Goal: Transaction & Acquisition: Purchase product/service

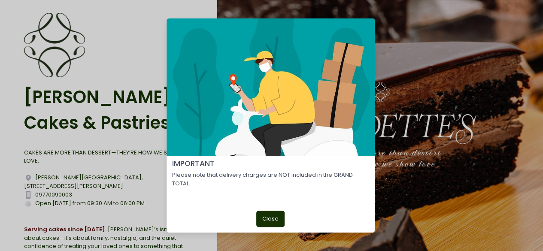
click at [275, 220] on button "Close" at bounding box center [270, 219] width 28 height 16
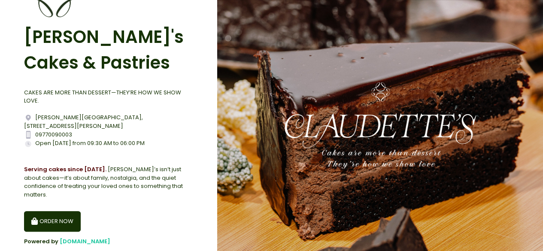
scroll to position [66, 0]
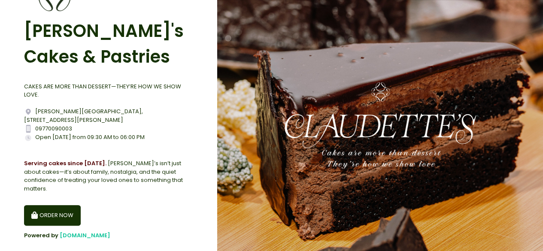
click at [63, 205] on button "ORDER NOW" at bounding box center [52, 215] width 57 height 21
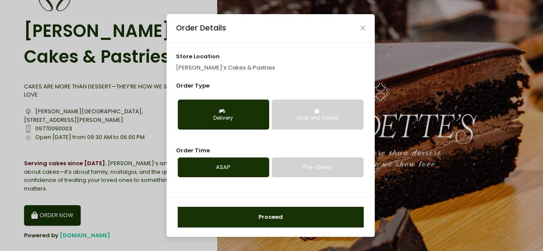
click at [235, 123] on button "Delivery" at bounding box center [223, 115] width 91 height 30
click at [247, 66] on p "[PERSON_NAME]’s Cakes & Pastries" at bounding box center [270, 67] width 189 height 9
click at [307, 115] on div "Click and Collect" at bounding box center [317, 119] width 79 height 8
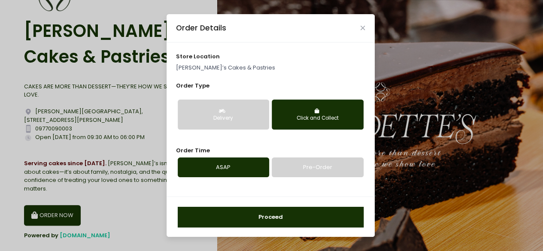
click at [222, 171] on link "ASAP" at bounding box center [223, 167] width 91 height 20
click at [277, 214] on button "Proceed" at bounding box center [271, 217] width 186 height 21
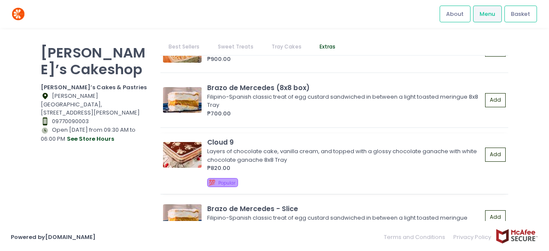
scroll to position [501, 0]
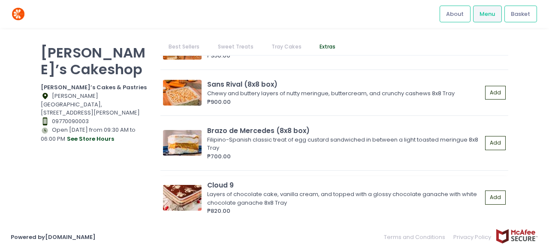
click at [192, 193] on img at bounding box center [182, 198] width 39 height 26
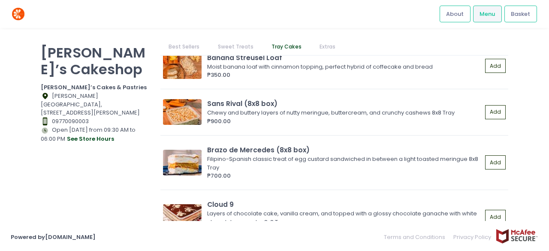
scroll to position [515, 0]
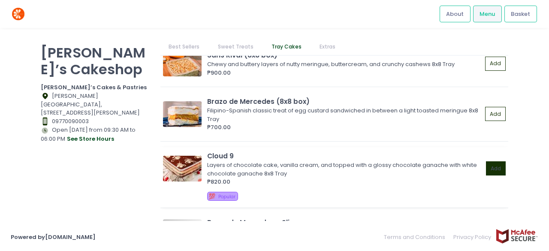
click at [486, 175] on button "Add" at bounding box center [496, 168] width 20 height 14
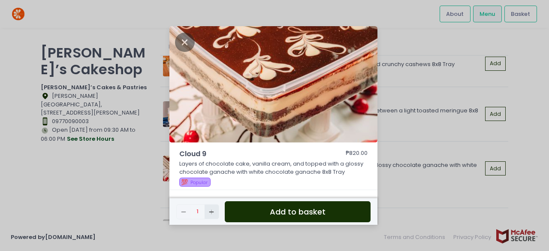
click at [208, 211] on icon "Add Created with Sketch." at bounding box center [211, 211] width 7 height 7
click at [266, 214] on button "Add to basket" at bounding box center [298, 211] width 146 height 21
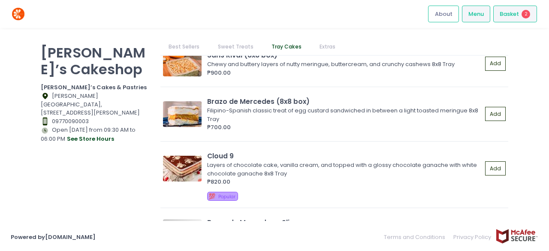
click at [510, 13] on span "Basket" at bounding box center [509, 14] width 19 height 9
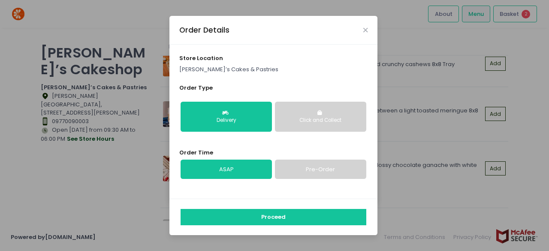
click at [327, 125] on button "Click and Collect" at bounding box center [320, 117] width 91 height 30
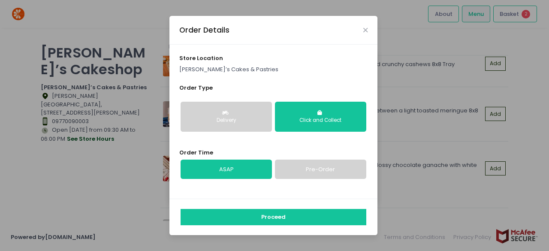
click at [223, 167] on link "ASAP" at bounding box center [226, 170] width 91 height 20
click at [366, 32] on icon "Close" at bounding box center [365, 30] width 4 height 6
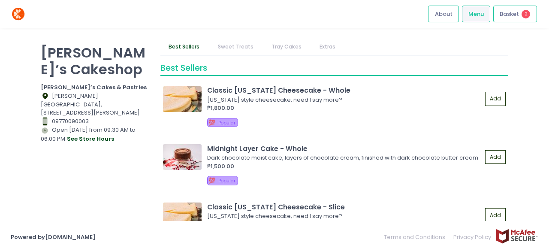
click at [232, 47] on link "Sweet Treats" at bounding box center [235, 47] width 52 height 16
click at [182, 42] on link "Best Sellers" at bounding box center [184, 47] width 48 height 16
click at [182, 51] on link "Best Sellers" at bounding box center [184, 47] width 48 height 16
click at [184, 47] on link "Best Sellers" at bounding box center [184, 47] width 48 height 16
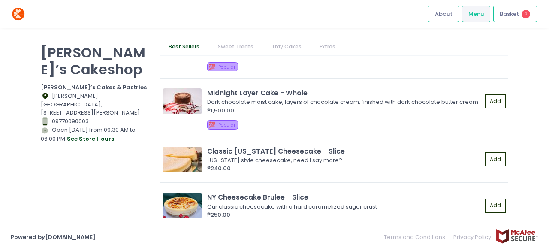
scroll to position [43, 0]
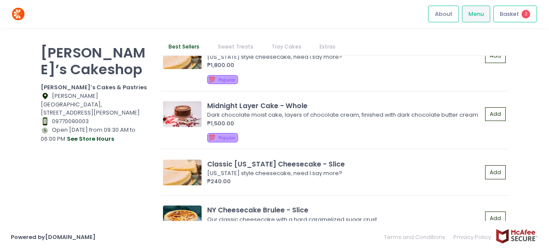
click at [231, 46] on link "Sweet Treats" at bounding box center [235, 47] width 52 height 16
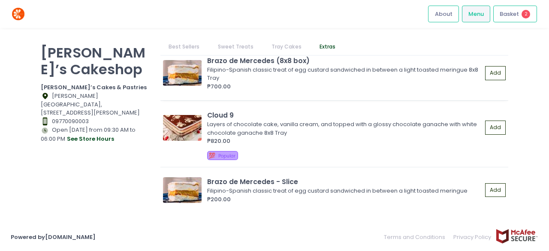
scroll to position [459, 0]
